Goal: Information Seeking & Learning: Learn about a topic

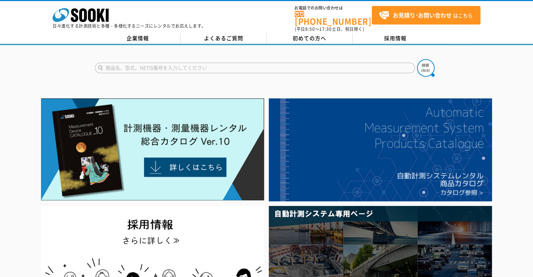
click at [187, 63] on input "text" at bounding box center [255, 68] width 320 height 11
type input "エムキューブ"
click at [417, 59] on button at bounding box center [426, 68] width 18 height 18
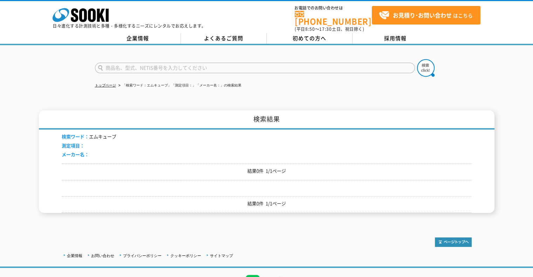
click at [147, 63] on input "text" at bounding box center [255, 68] width 320 height 11
type input "M-"
click at [417, 59] on button at bounding box center [426, 68] width 18 height 18
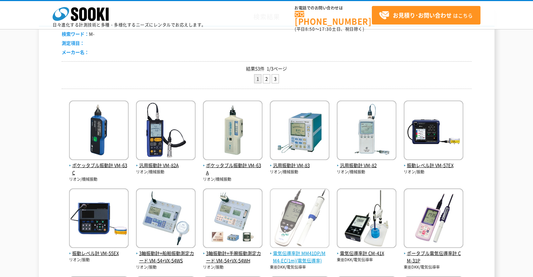
scroll to position [35, 0]
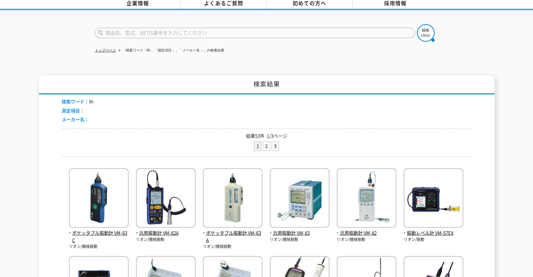
click at [229, 28] on input "text" at bounding box center [255, 33] width 320 height 11
type input "M-Cu"
click at [417, 24] on button at bounding box center [426, 33] width 18 height 18
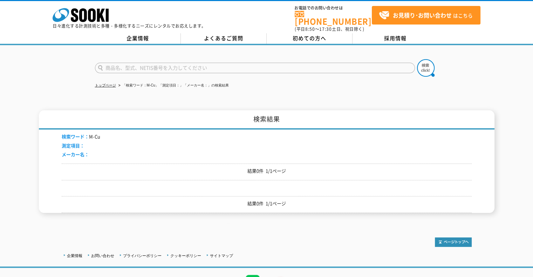
click at [123, 65] on input "text" at bounding box center [255, 68] width 320 height 11
click at [122, 63] on input "text" at bounding box center [255, 68] width 320 height 11
type input "M-C"
click at [417, 59] on button at bounding box center [426, 68] width 18 height 18
click at [132, 63] on input "text" at bounding box center [255, 68] width 320 height 11
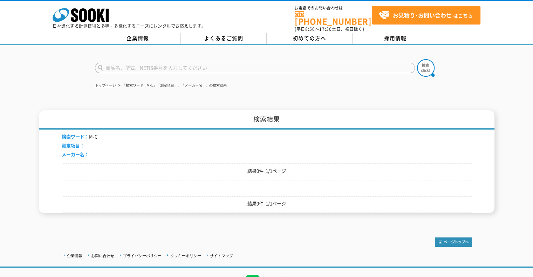
type input "商品名、型式、NETIS番号を入力してください"
click at [115, 65] on input "text" at bounding box center [255, 68] width 320 height 11
type input "ｴ"
type input "エムキューブ"
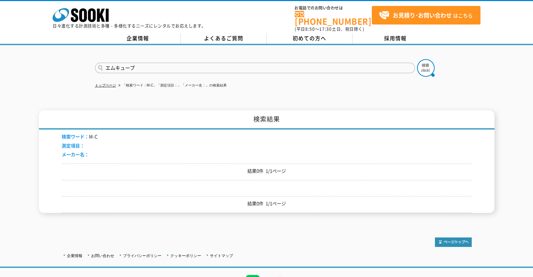
click at [417, 59] on button at bounding box center [426, 68] width 18 height 18
click at [426, 62] on img at bounding box center [426, 68] width 18 height 18
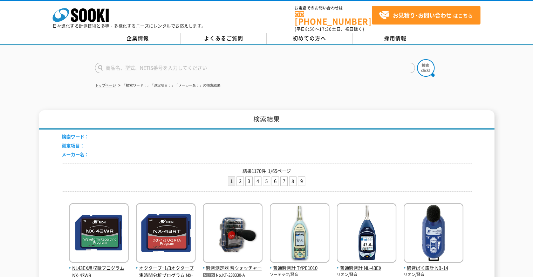
click at [193, 65] on input "text" at bounding box center [255, 68] width 320 height 11
type input "商品名、型式、NETIS番号を入力してください"
click at [186, 63] on input "text" at bounding box center [255, 68] width 320 height 11
type input "Cube"
click at [417, 59] on button at bounding box center [426, 68] width 18 height 18
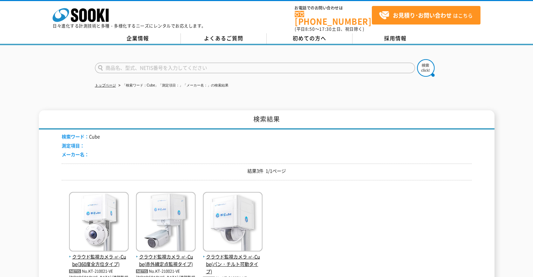
scroll to position [70, 0]
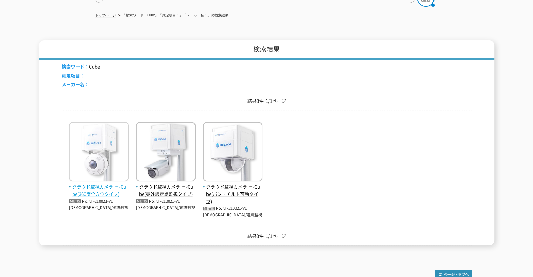
click at [91, 189] on span "クラウド監視カメラ ㎥-Cube(360度全方位タイプ)" at bounding box center [99, 190] width 60 height 15
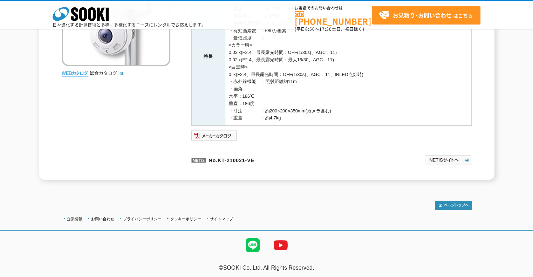
scroll to position [142, 0]
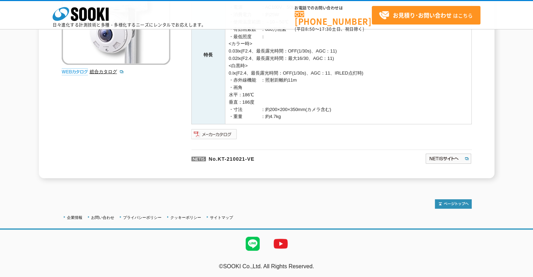
click at [230, 137] on img at bounding box center [214, 134] width 46 height 11
